Goal: Find specific page/section: Find specific page/section

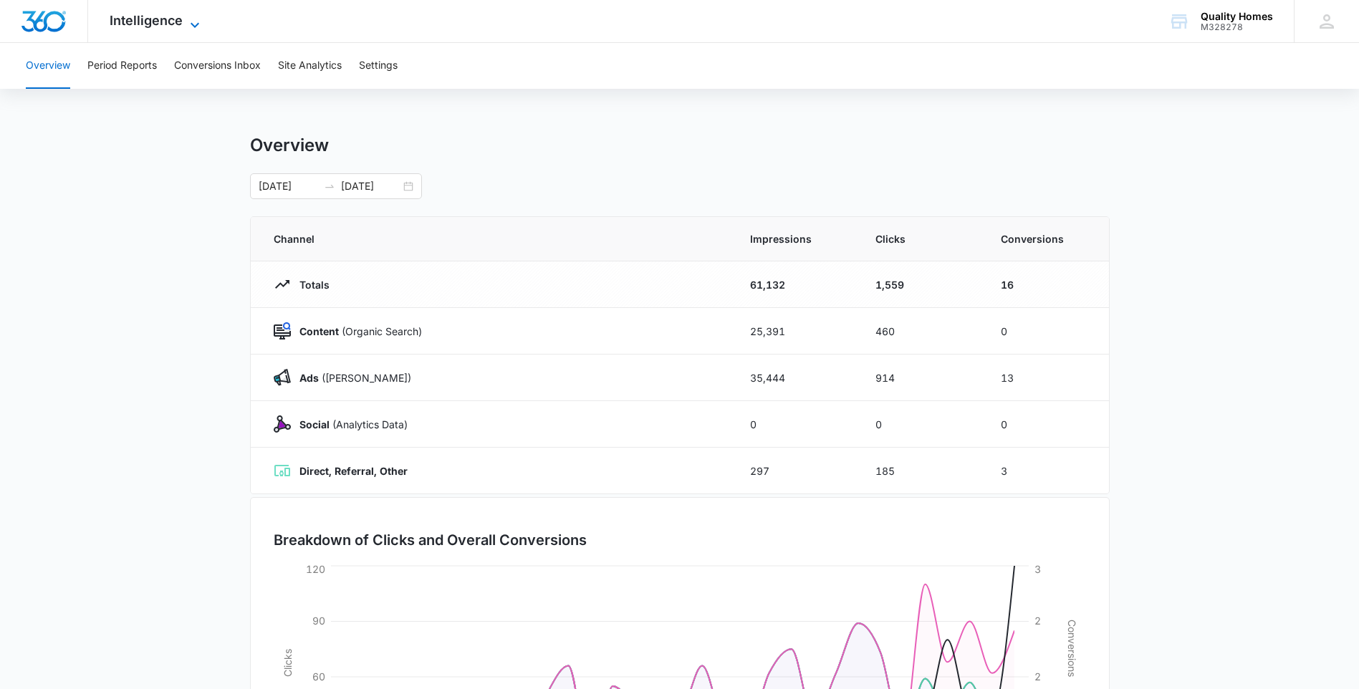
click at [178, 26] on span "Intelligence" at bounding box center [146, 20] width 73 height 15
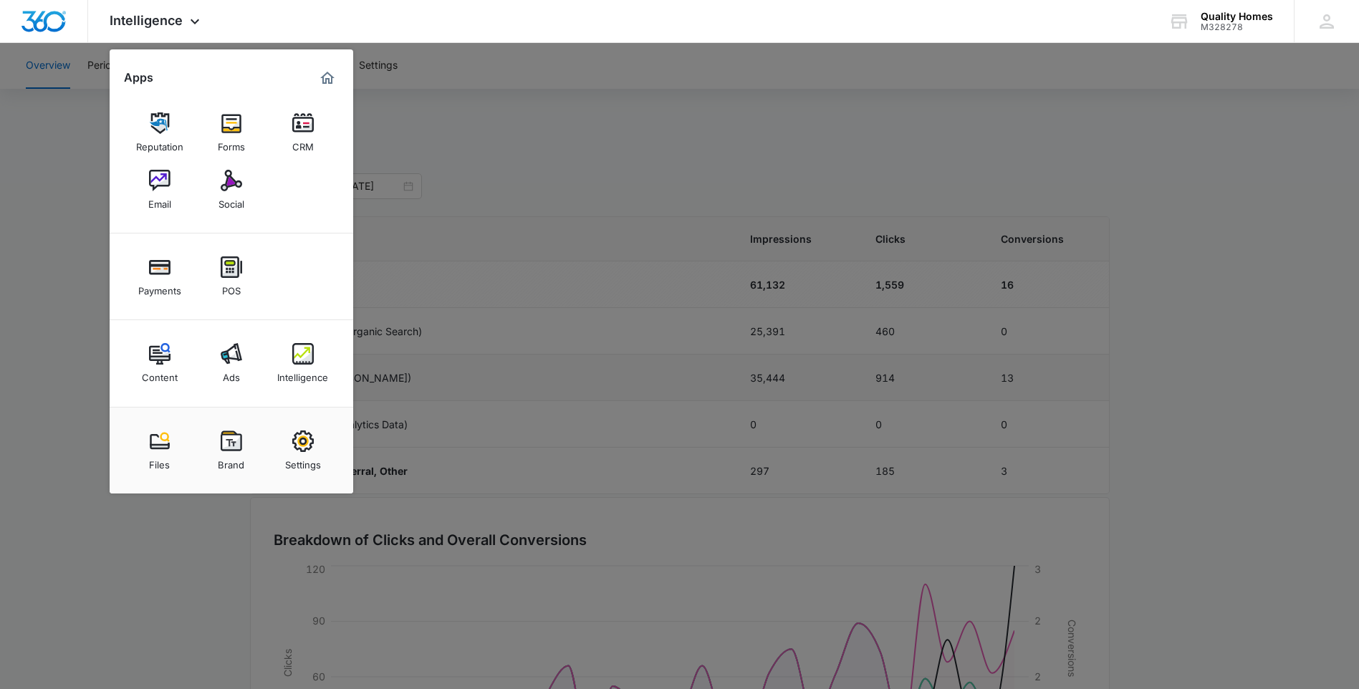
click at [310, 364] on img at bounding box center [302, 353] width 21 height 21
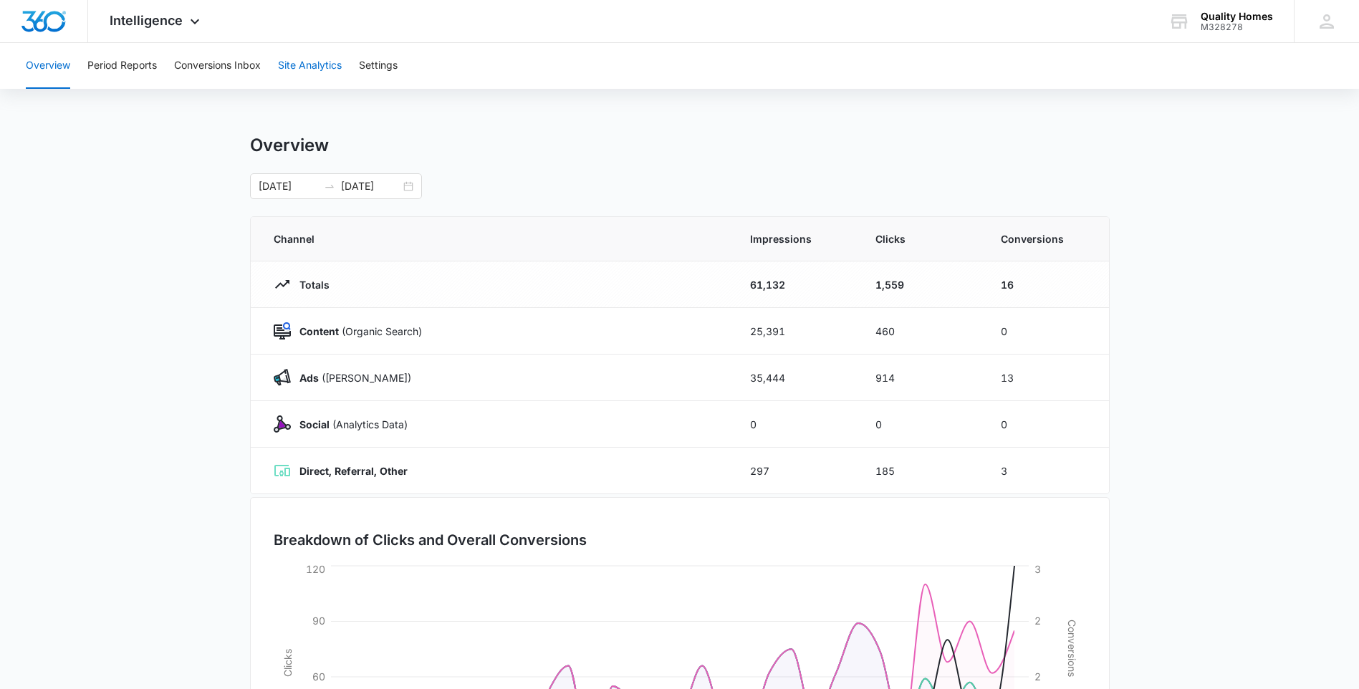
click at [324, 72] on button "Site Analytics" at bounding box center [310, 66] width 64 height 46
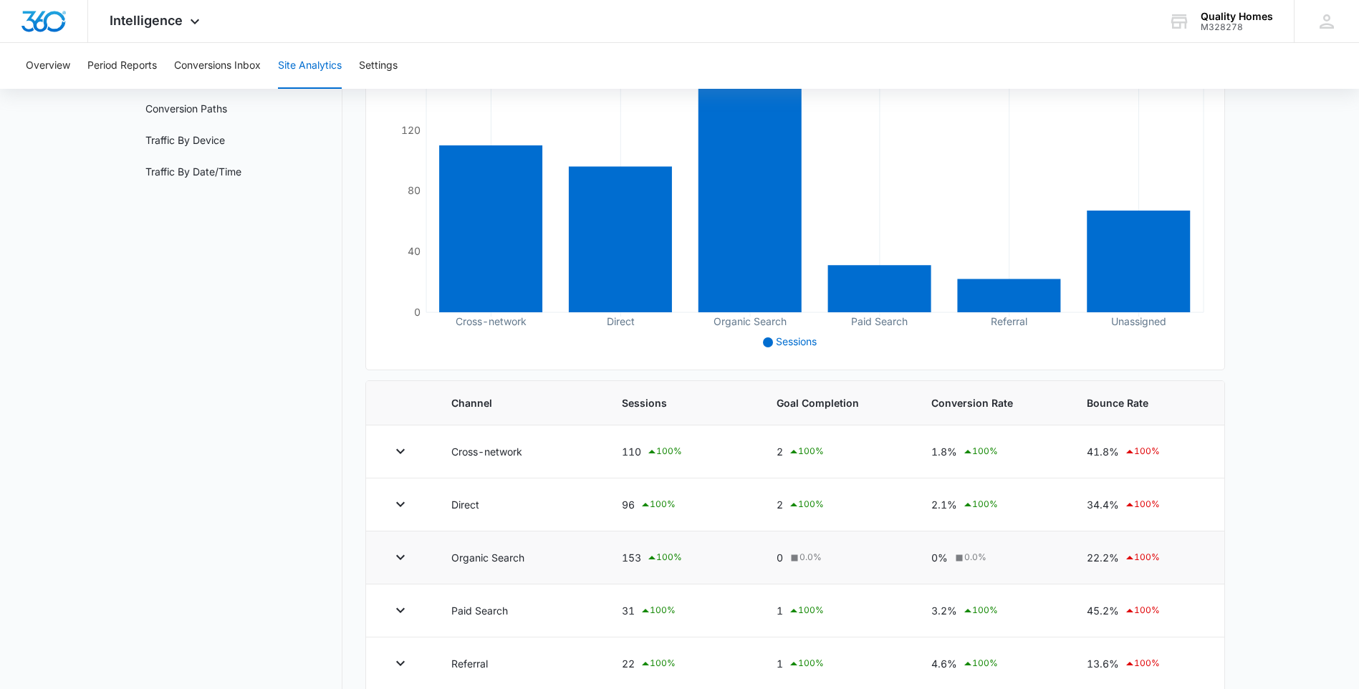
scroll to position [273, 0]
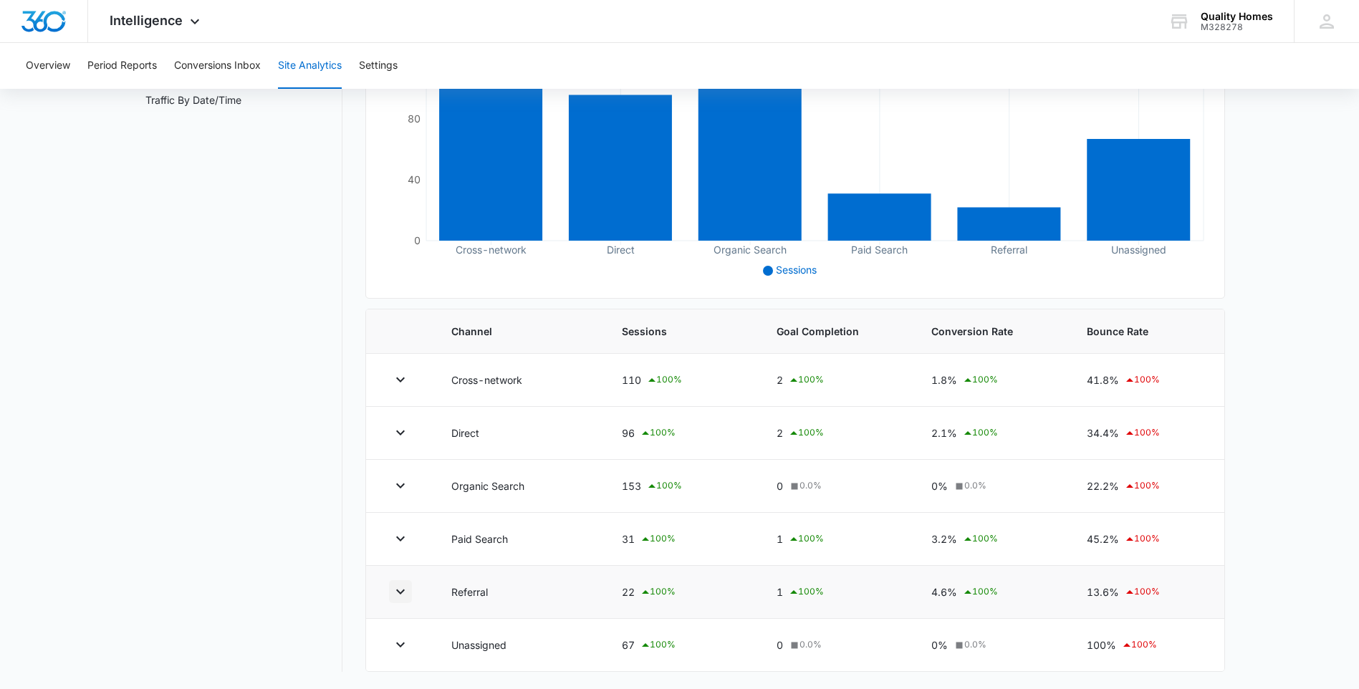
click at [406, 589] on icon "button" at bounding box center [400, 591] width 17 height 17
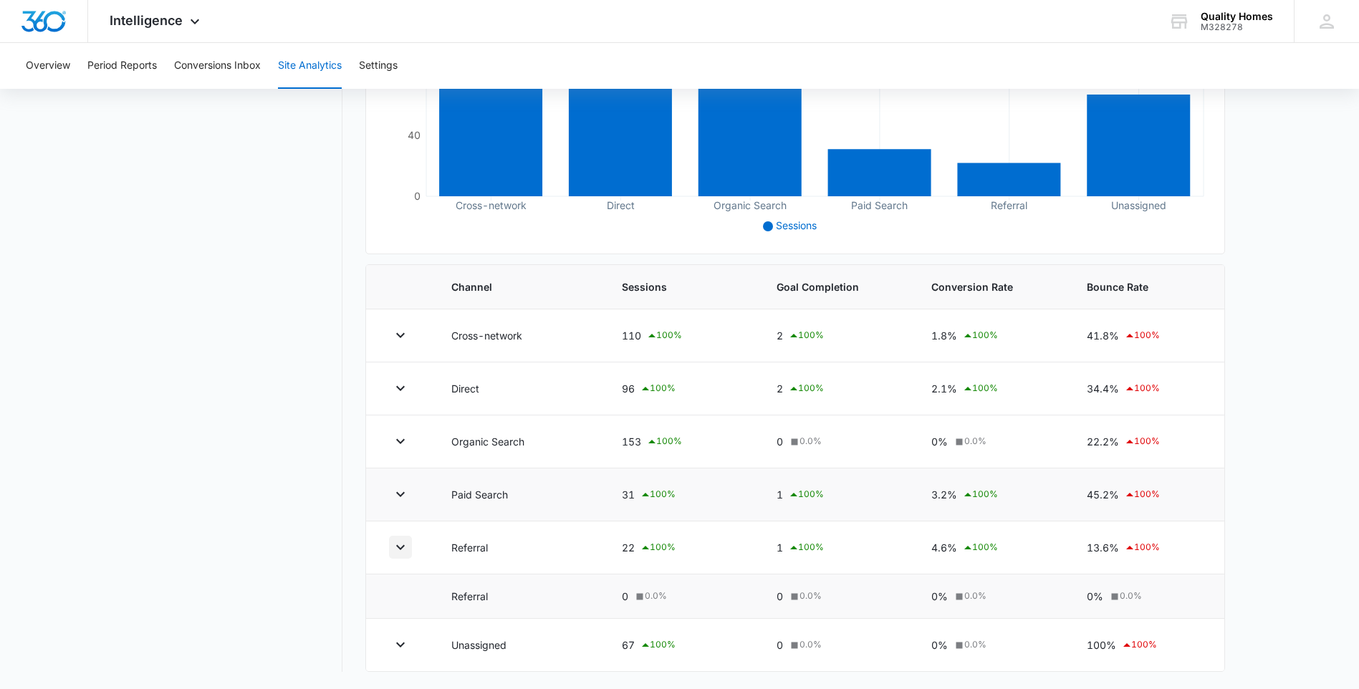
click at [411, 557] on button "button" at bounding box center [400, 547] width 23 height 23
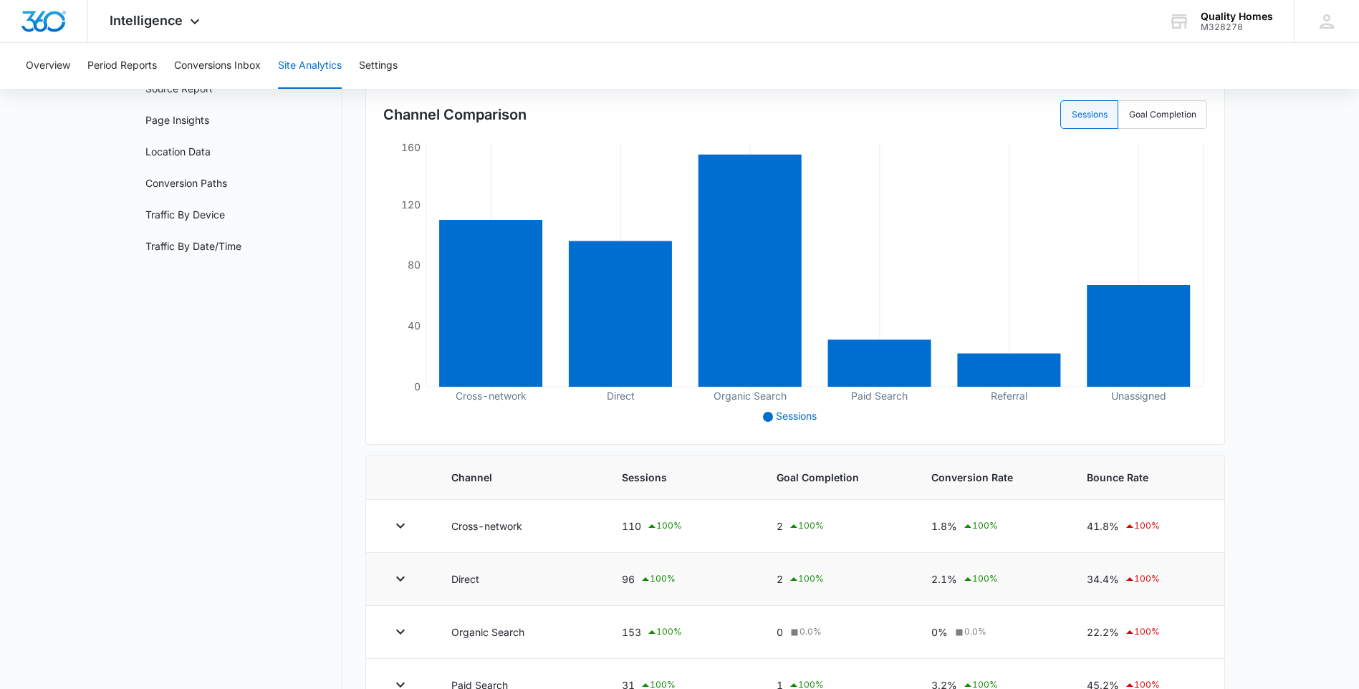
scroll to position [0, 0]
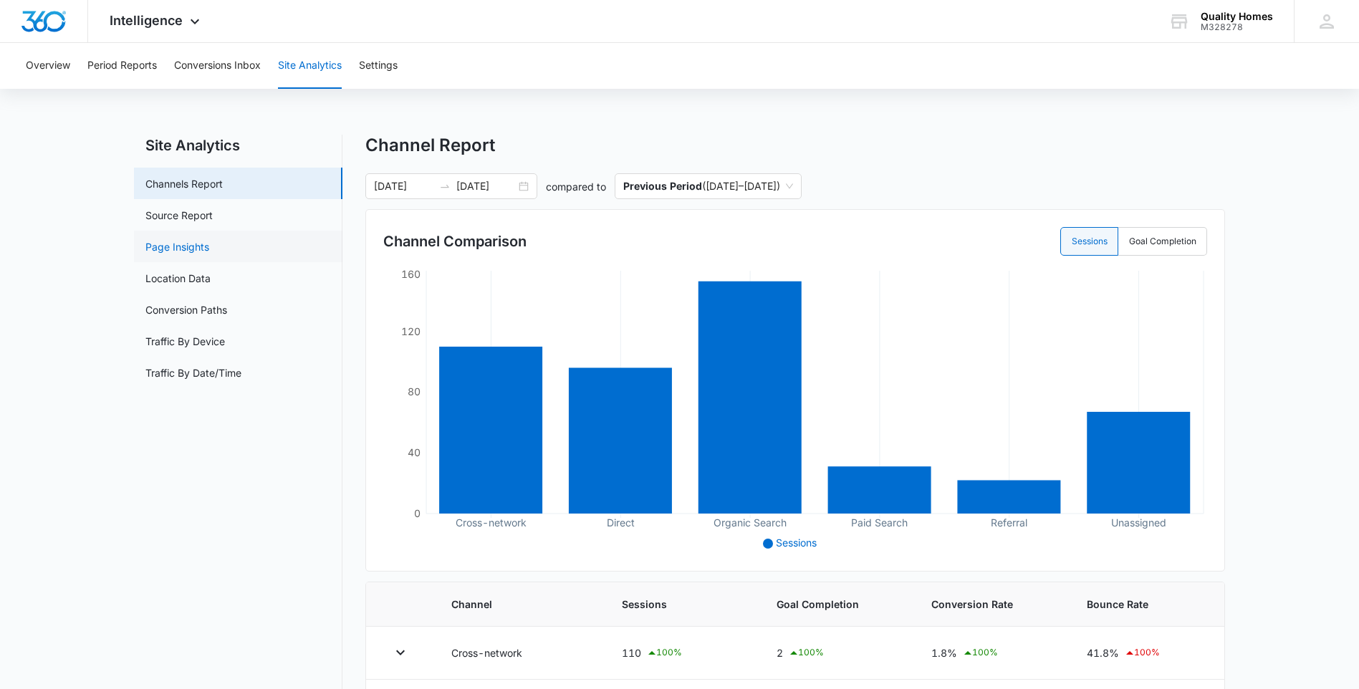
click at [206, 247] on link "Page Insights" at bounding box center [177, 246] width 64 height 15
